Goal: Check status: Check status

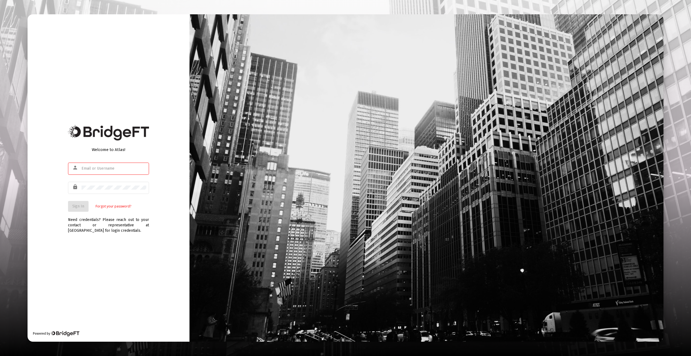
click at [0, 356] on com-1password-button at bounding box center [0, 356] width 0 height 0
type input "[EMAIL_ADDRESS][DOMAIN_NAME]"
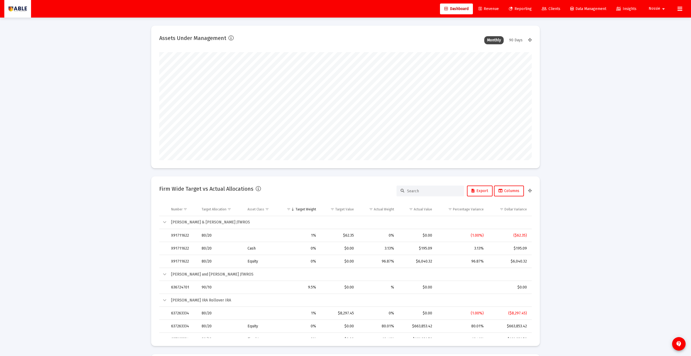
scroll to position [108, 201]
click at [555, 7] on span "Clients" at bounding box center [551, 8] width 19 height 5
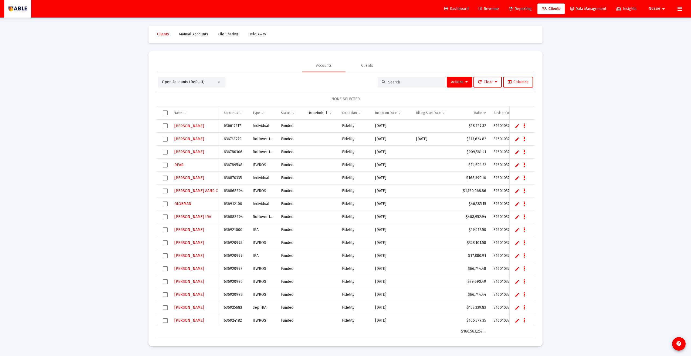
click at [406, 77] on div at bounding box center [412, 82] width 68 height 11
click at [406, 80] on input at bounding box center [414, 82] width 53 height 5
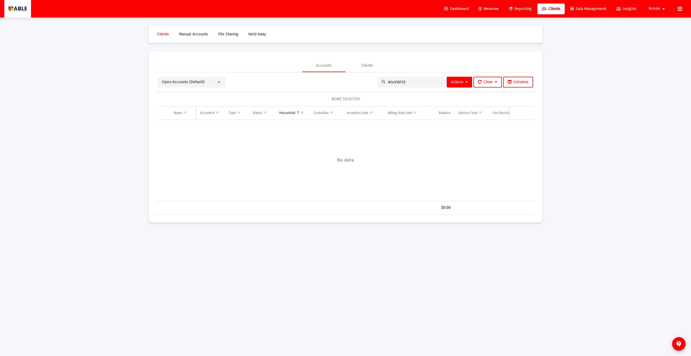
type input "614316113"
click at [197, 35] on span "Manual Accounts" at bounding box center [193, 34] width 29 height 5
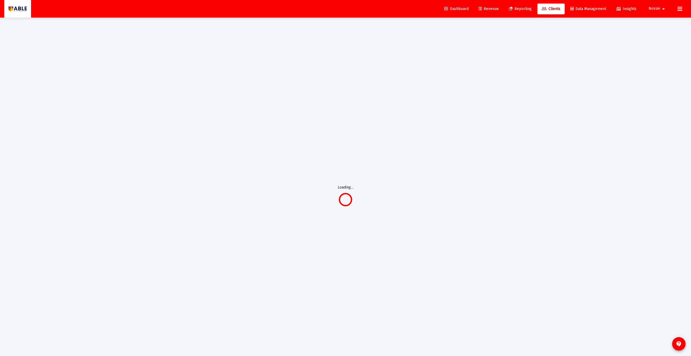
click at [661, 10] on mat-icon "arrow_drop_down" at bounding box center [663, 9] width 6 height 11
drag, startPoint x: 675, startPoint y: 10, endPoint x: 682, endPoint y: 11, distance: 7.1
click at [675, 9] on div at bounding box center [345, 178] width 691 height 356
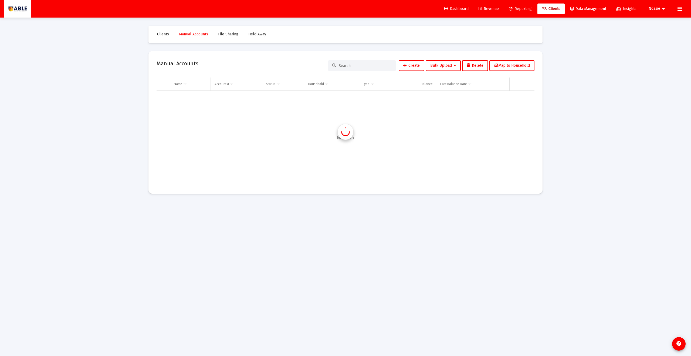
click at [682, 11] on icon at bounding box center [680, 9] width 5 height 6
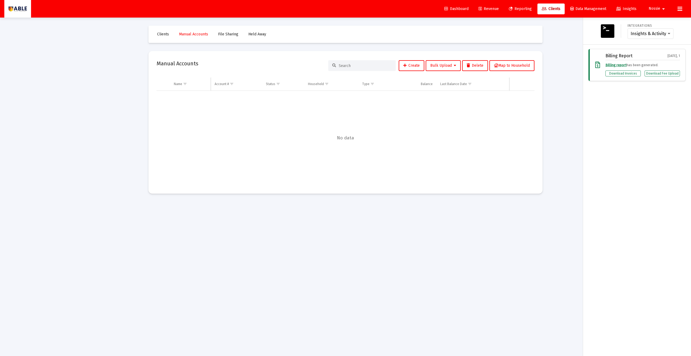
click at [565, 64] on div at bounding box center [345, 178] width 691 height 356
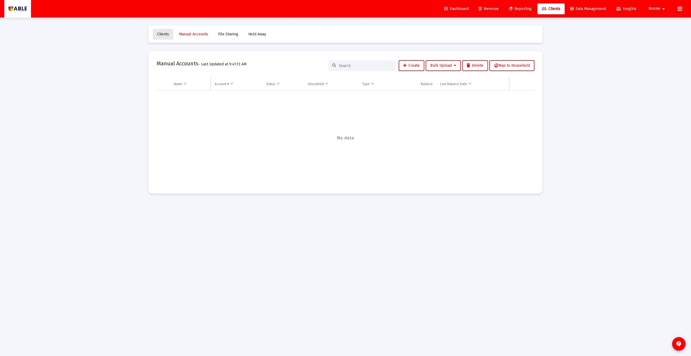
click at [158, 35] on span "Clients" at bounding box center [163, 34] width 12 height 5
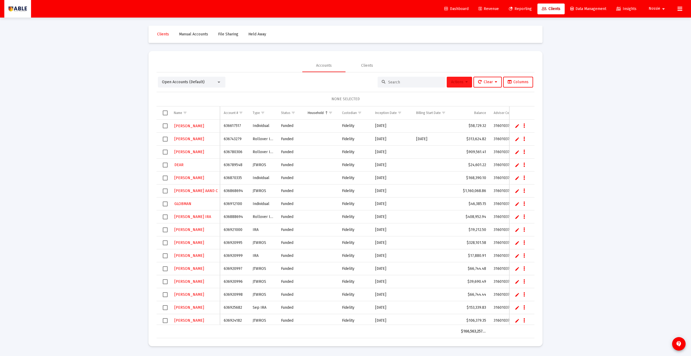
click at [451, 86] on button "Actions" at bounding box center [459, 82] width 25 height 11
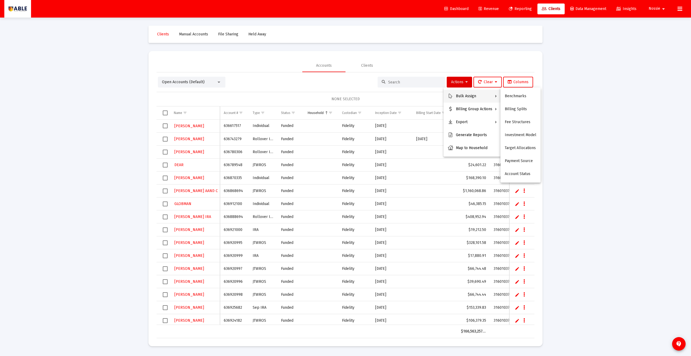
drag, startPoint x: 338, startPoint y: 80, endPoint x: 363, endPoint y: 70, distance: 26.8
click at [338, 80] on div at bounding box center [345, 178] width 691 height 356
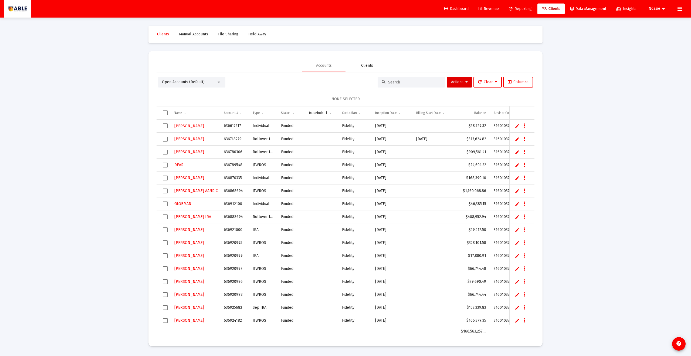
click at [365, 68] on div "Clients" at bounding box center [367, 65] width 43 height 13
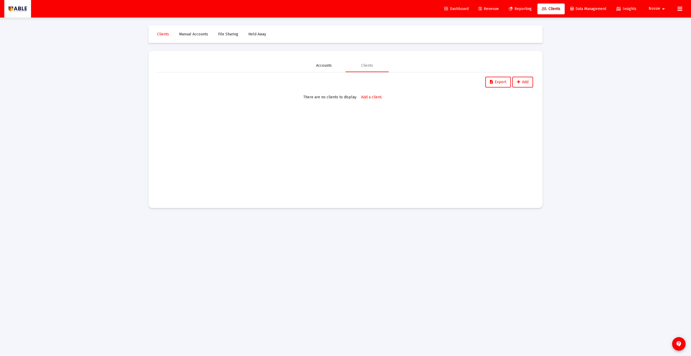
click at [337, 66] on div "Accounts" at bounding box center [323, 65] width 43 height 13
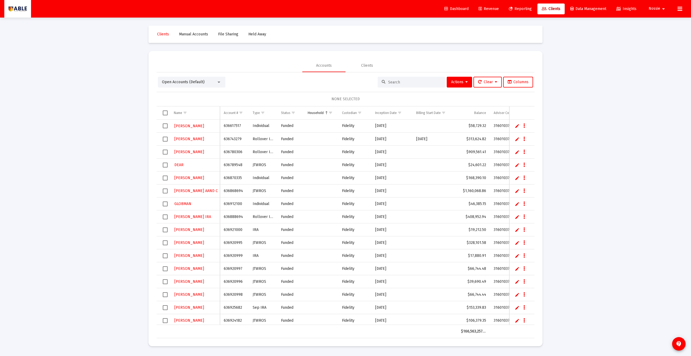
click at [198, 35] on span "Manual Accounts" at bounding box center [193, 34] width 29 height 5
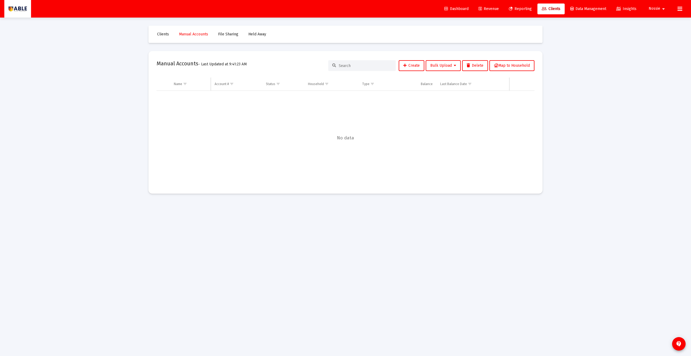
click at [168, 31] on link "Clients" at bounding box center [163, 34] width 21 height 11
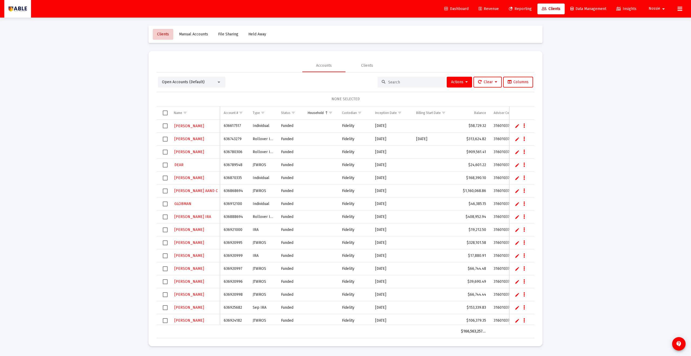
click at [163, 36] on span "Clients" at bounding box center [163, 34] width 12 height 5
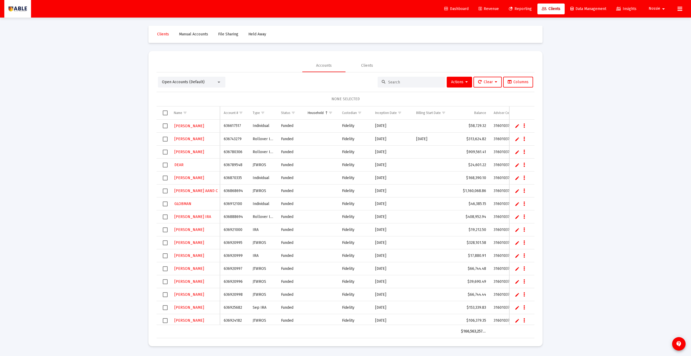
click at [211, 79] on div "Open Accounts (Default)" at bounding box center [192, 82] width 68 height 11
click at [214, 84] on div "Open Accounts (Default)" at bounding box center [189, 81] width 55 height 5
click at [194, 90] on span "Closed Accounts" at bounding box center [189, 93] width 55 height 11
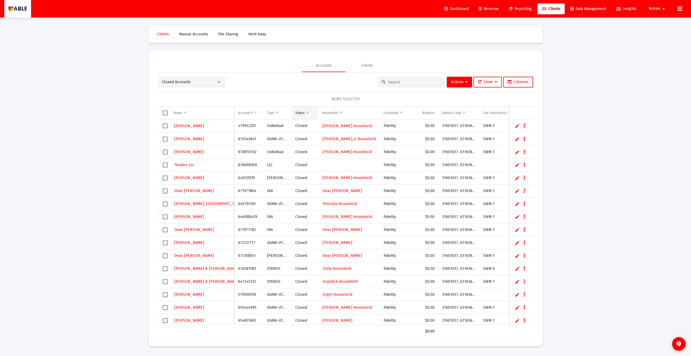
click at [308, 113] on span "Show filter options for column 'Status'" at bounding box center [308, 113] width 4 height 4
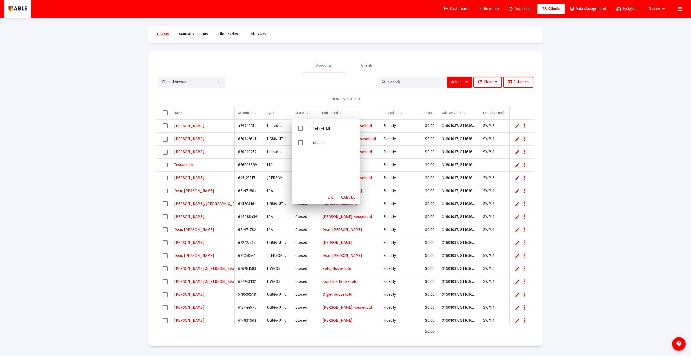
click at [312, 94] on div "NONE SELECTED" at bounding box center [346, 99] width 378 height 15
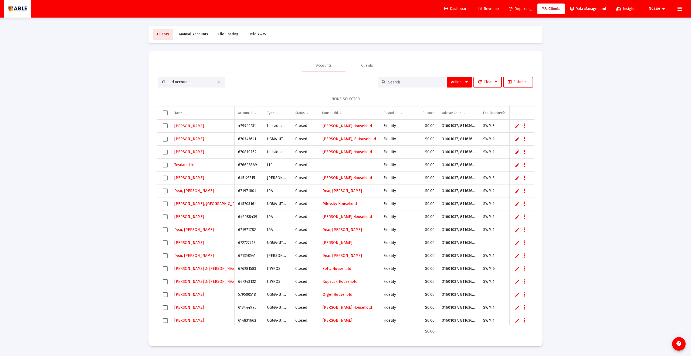
click at [158, 34] on span "Clients" at bounding box center [163, 34] width 12 height 5
